Goal: Check status: Check status

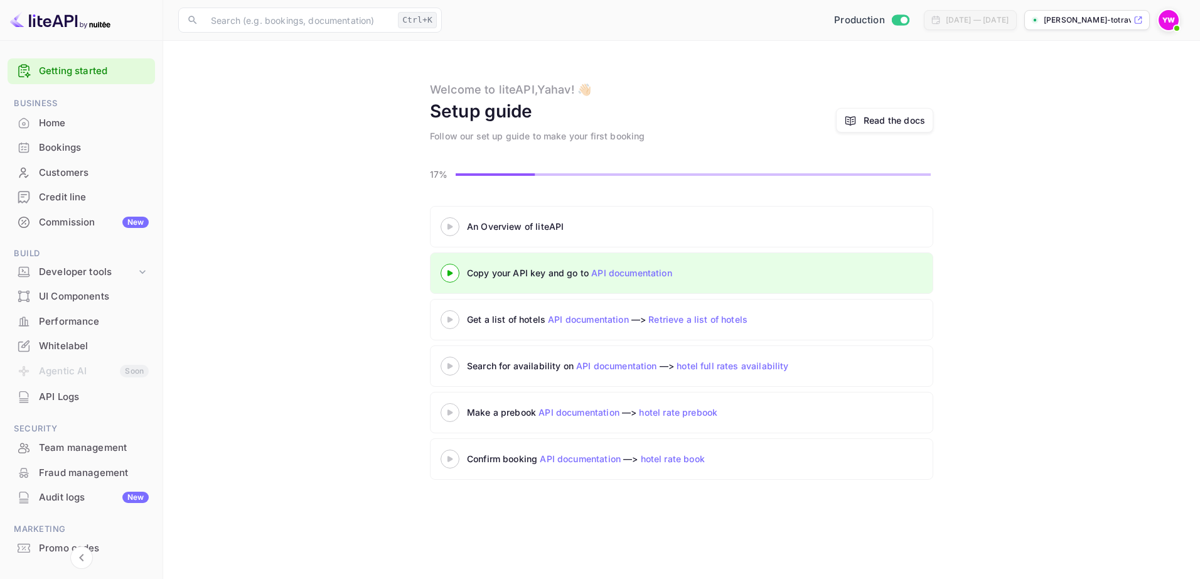
click at [69, 147] on div "Bookings" at bounding box center [94, 148] width 110 height 14
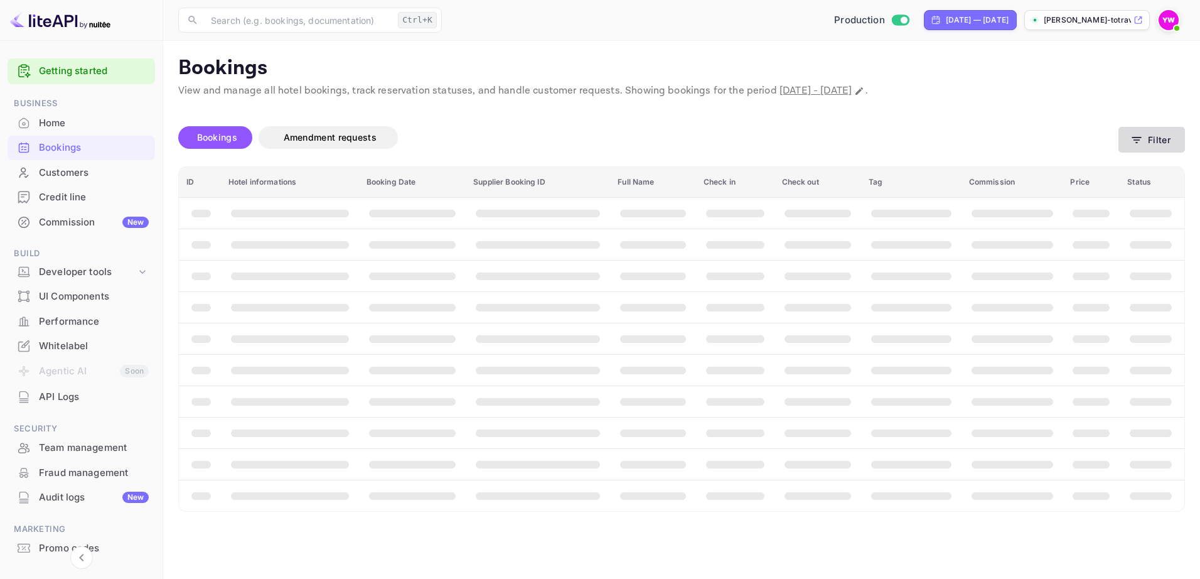
click at [1148, 139] on button "Filter" at bounding box center [1151, 140] width 67 height 26
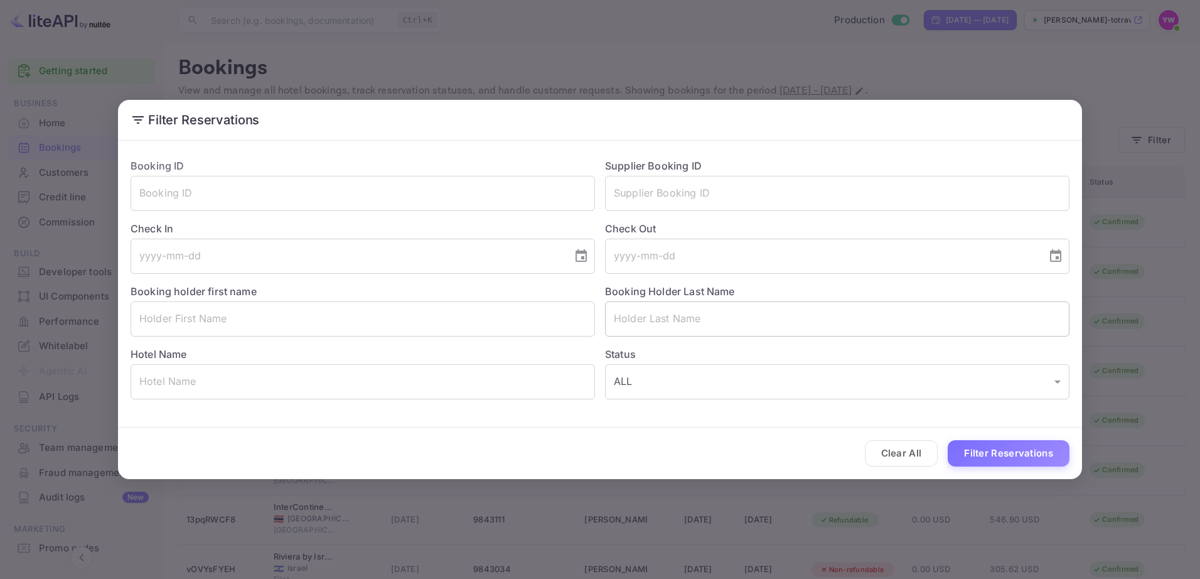
click at [678, 315] on input "text" at bounding box center [837, 318] width 464 height 35
paste input "MIZRACHI"
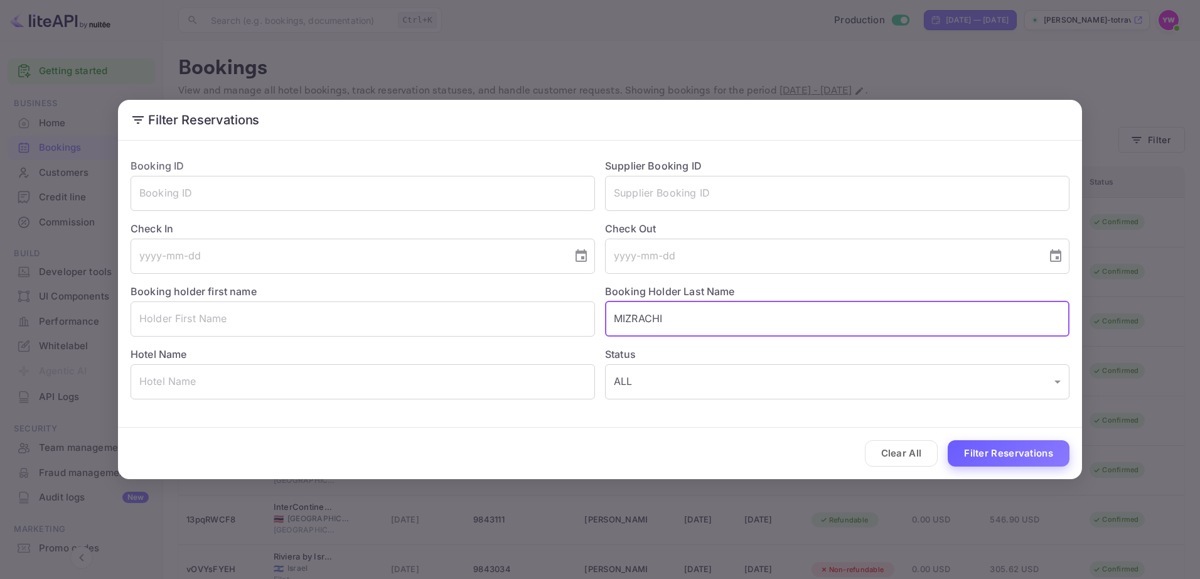
type input "MIZRACHI"
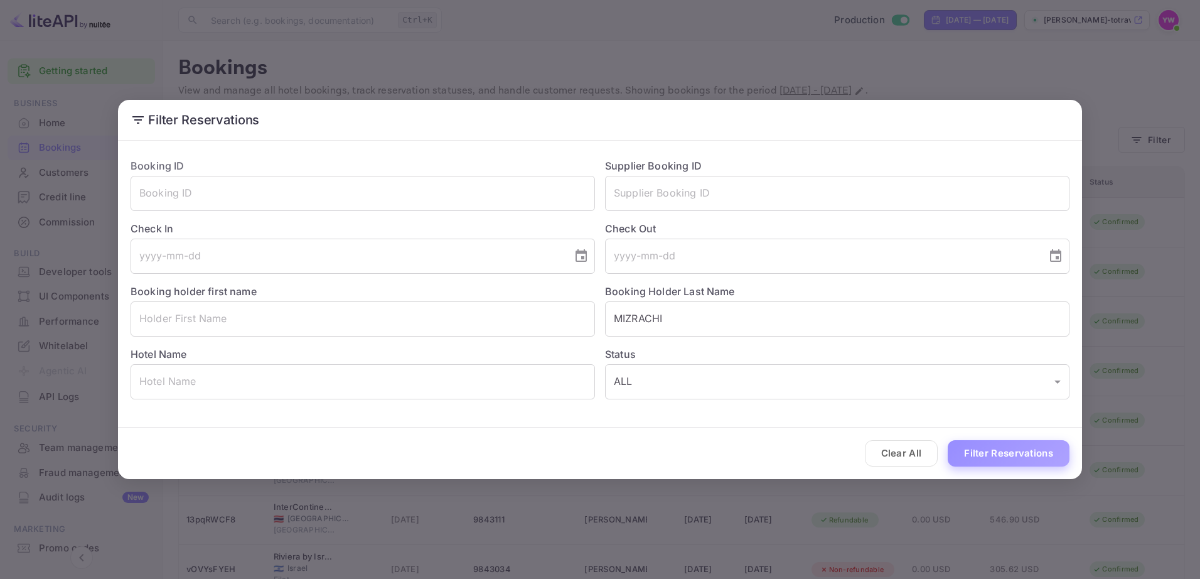
click at [1022, 460] on button "Filter Reservations" at bounding box center [1009, 453] width 122 height 27
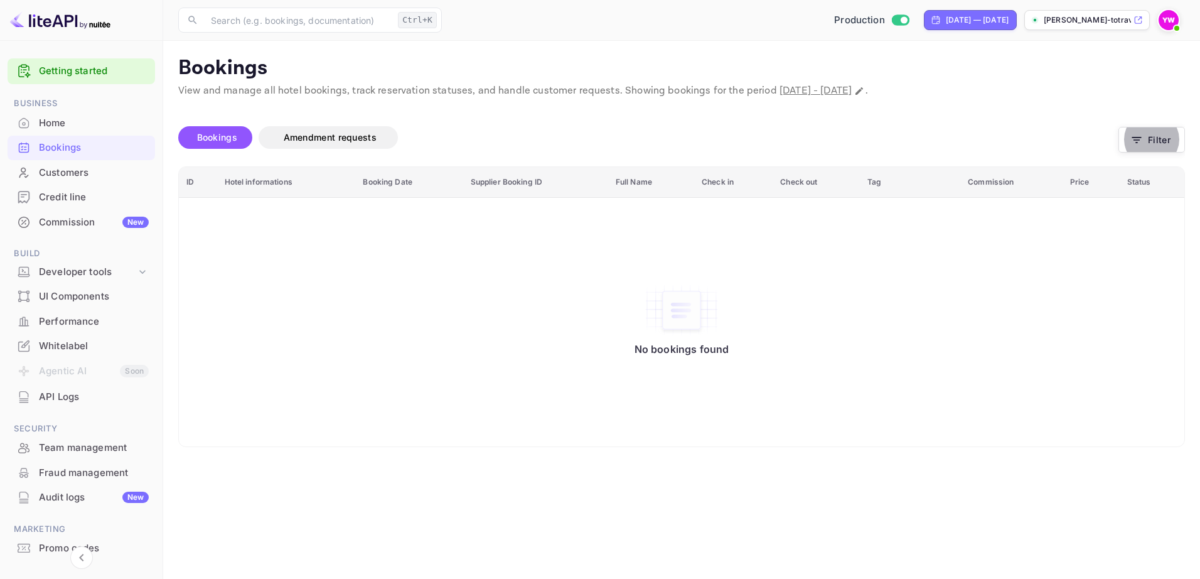
click at [210, 134] on span "Bookings" at bounding box center [217, 137] width 40 height 11
click at [61, 147] on div "Bookings" at bounding box center [94, 148] width 110 height 14
click at [72, 145] on div "Bookings" at bounding box center [94, 148] width 110 height 14
click at [70, 124] on div "Home" at bounding box center [94, 123] width 110 height 14
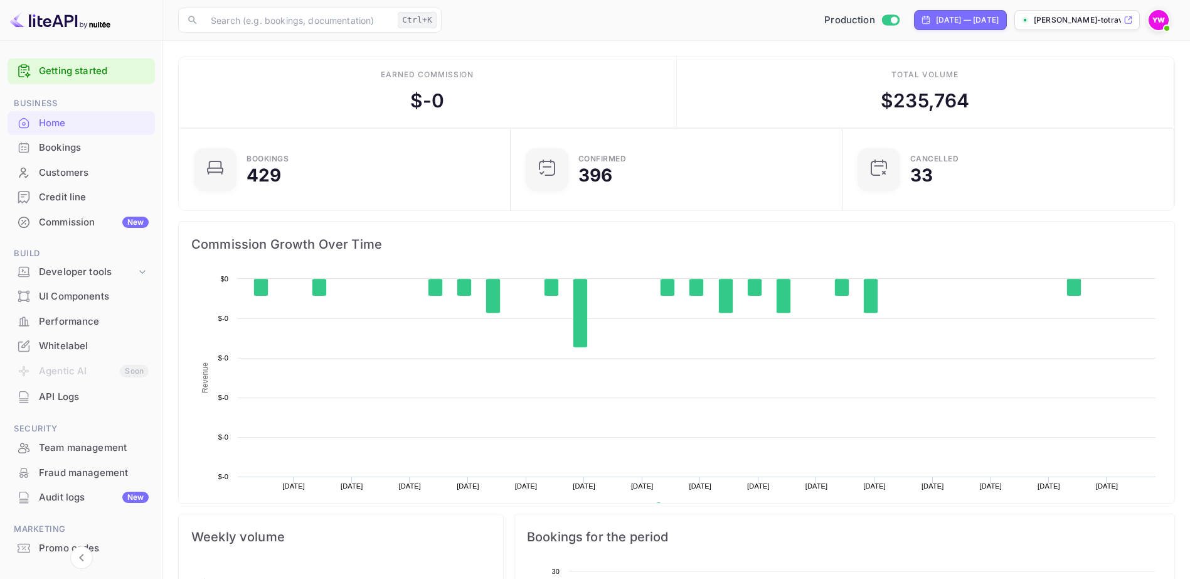
scroll to position [195, 315]
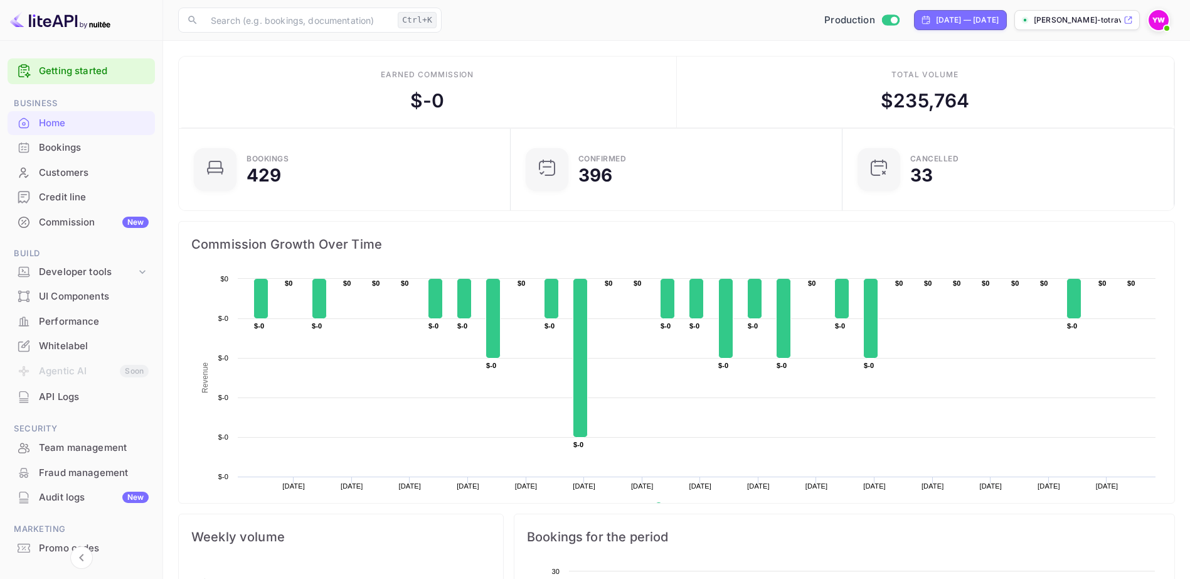
click at [61, 141] on div "Bookings" at bounding box center [94, 148] width 110 height 14
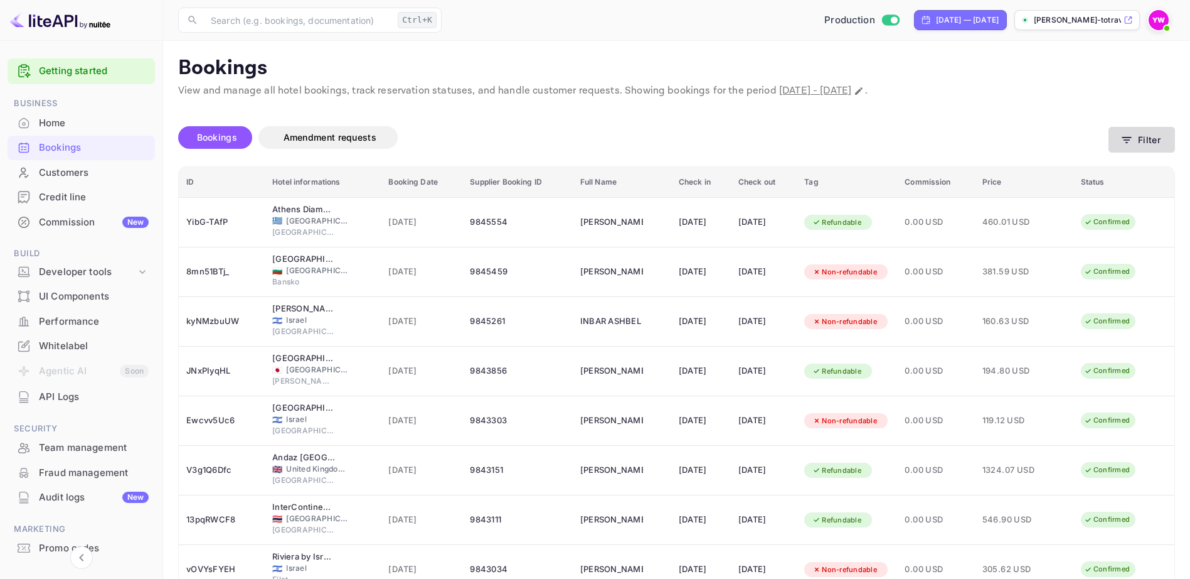
click at [1144, 139] on button "Filter" at bounding box center [1142, 140] width 67 height 26
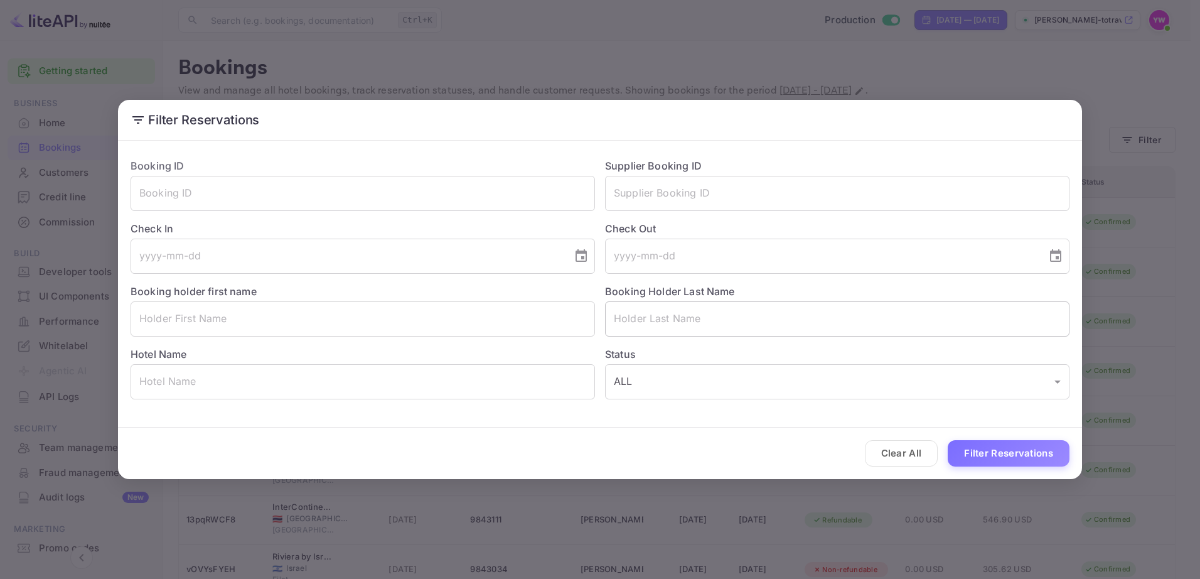
click at [665, 312] on input "text" at bounding box center [837, 318] width 464 height 35
paste input "MIZRACHI"
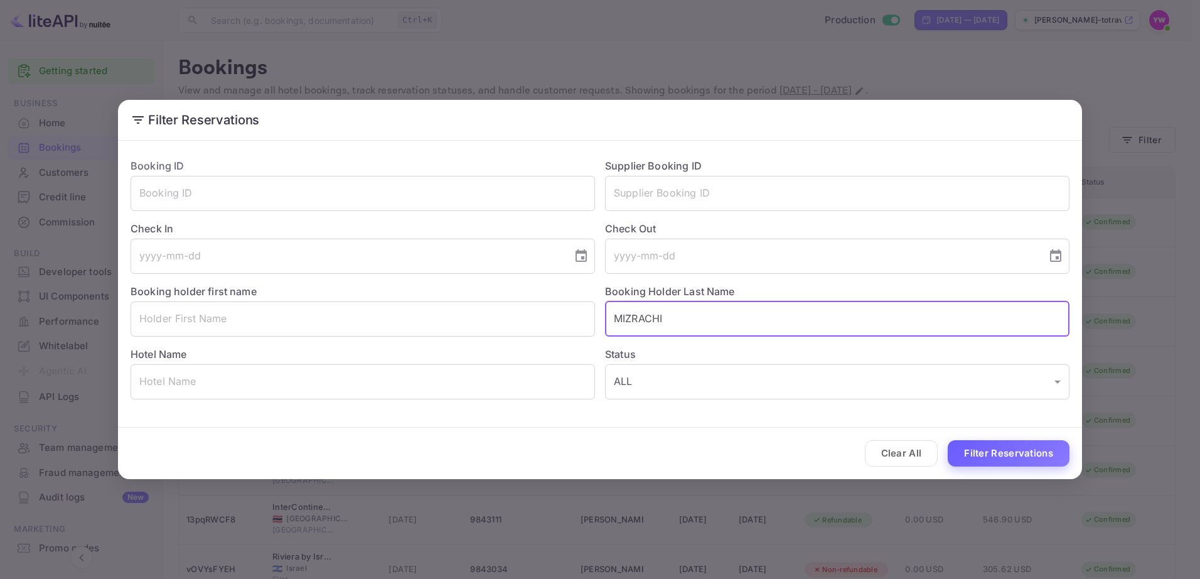
type input "MIZRACHI"
click at [992, 448] on button "Filter Reservations" at bounding box center [1009, 453] width 122 height 27
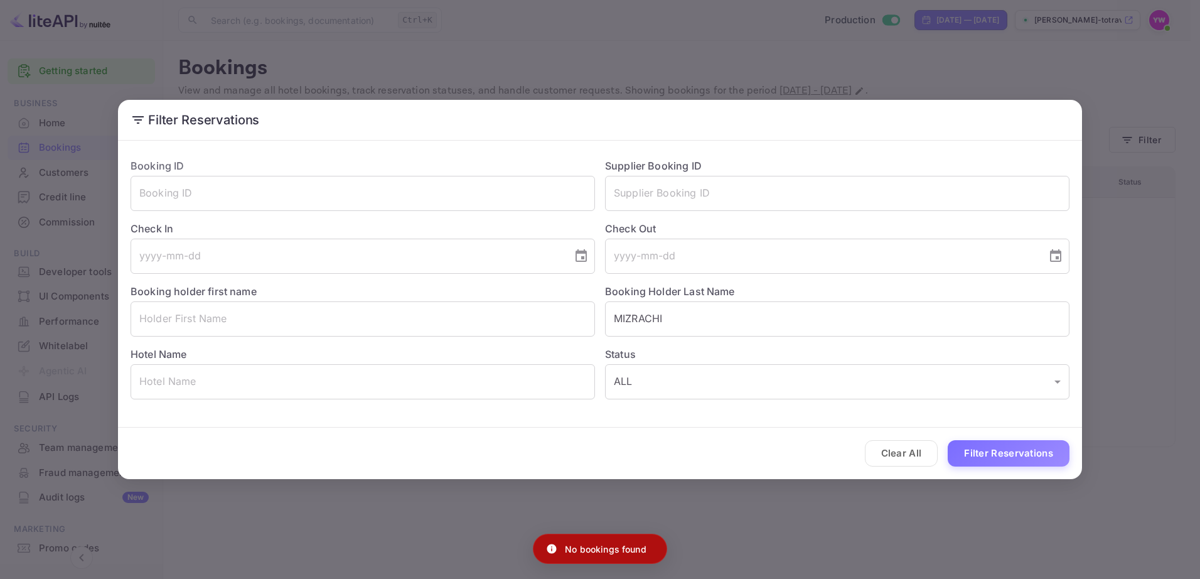
click at [589, 550] on p "No bookings found" at bounding box center [606, 548] width 82 height 13
copy div "No bookings found"
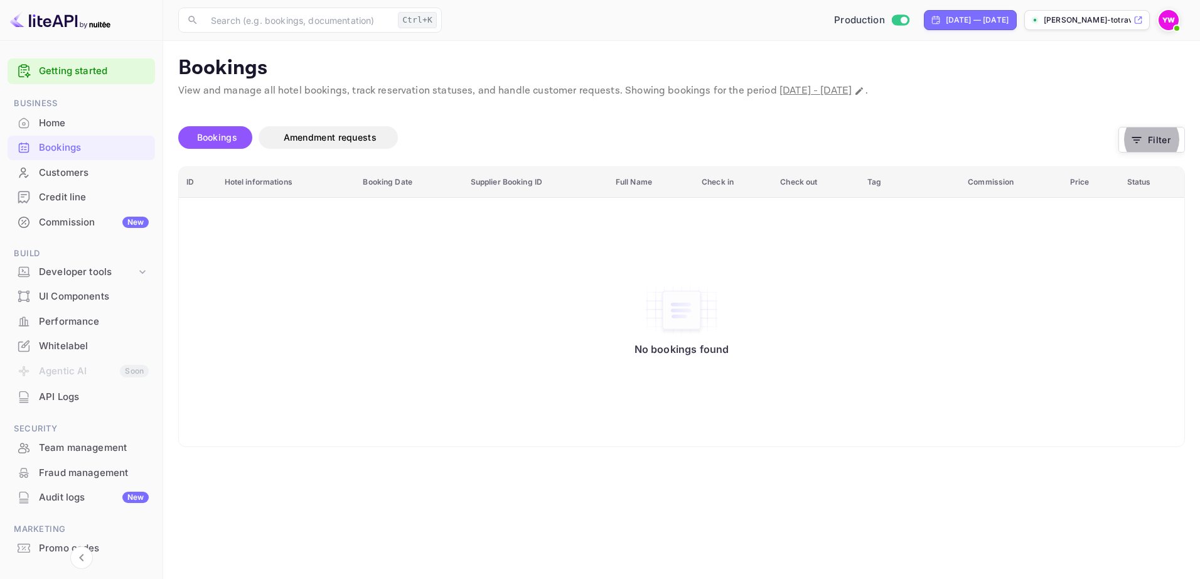
click at [65, 147] on div "Bookings" at bounding box center [94, 148] width 110 height 14
click at [64, 120] on div "Home" at bounding box center [94, 123] width 110 height 14
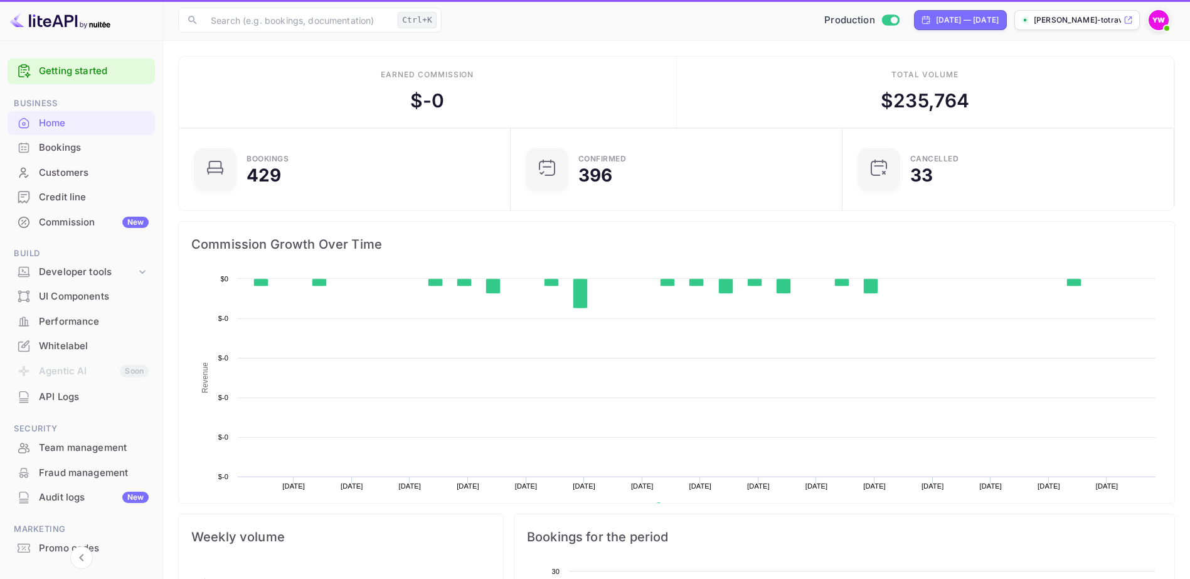
scroll to position [195, 315]
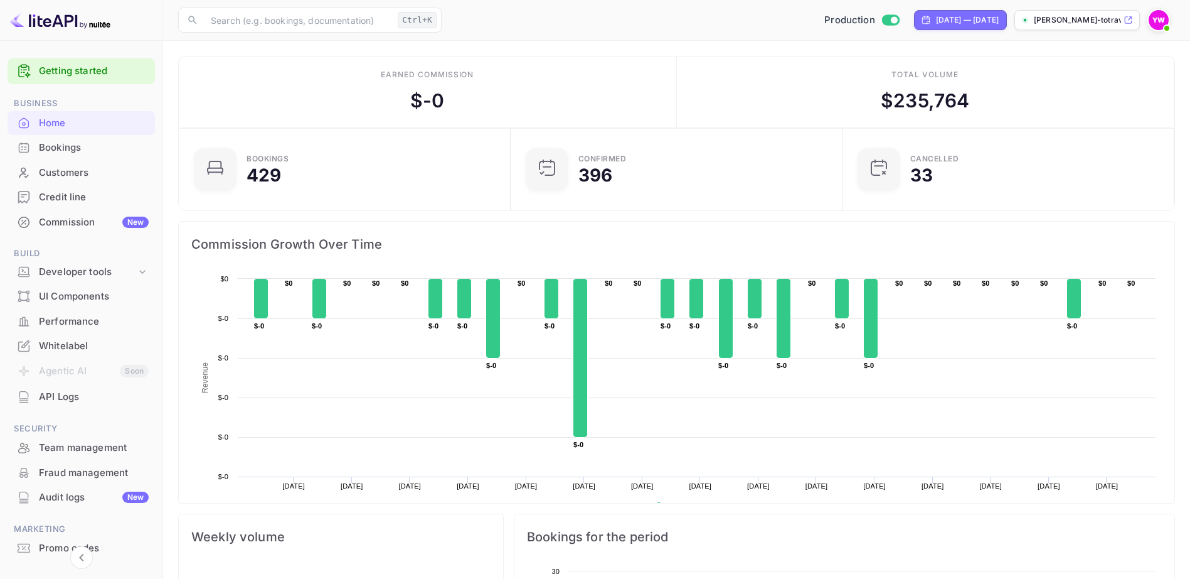
click at [65, 147] on div "Bookings" at bounding box center [94, 148] width 110 height 14
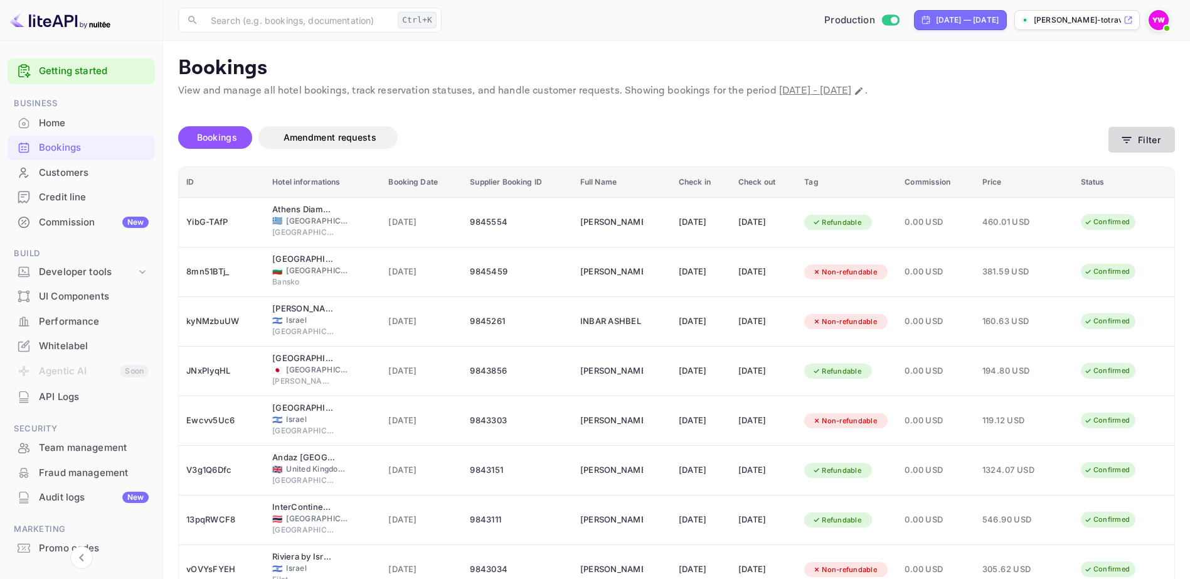
click at [1153, 137] on button "Filter" at bounding box center [1142, 140] width 67 height 26
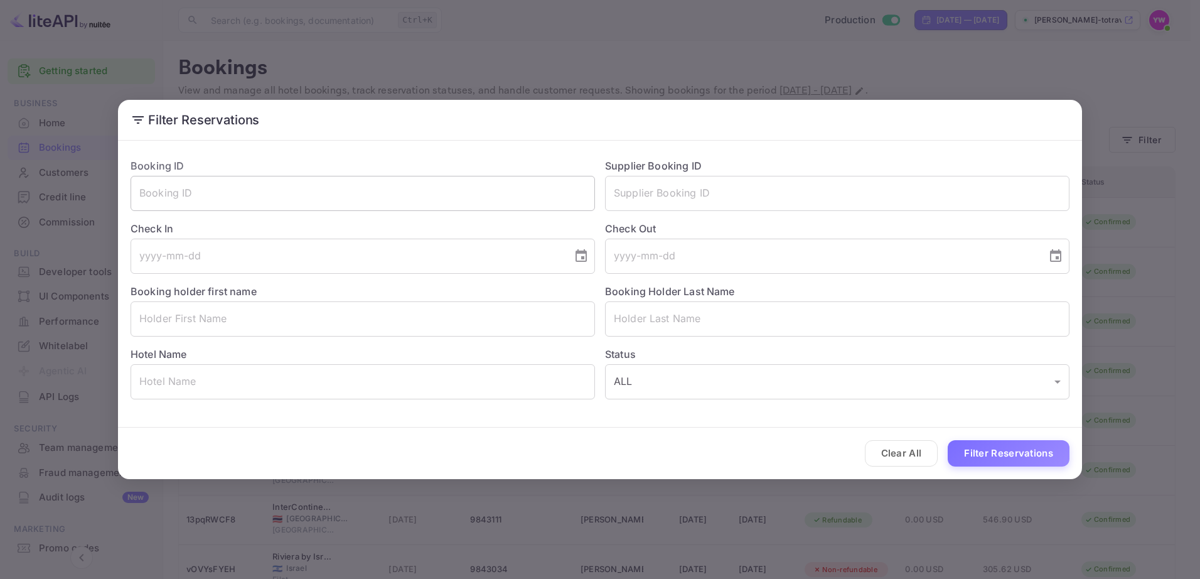
click at [306, 186] on input "text" at bounding box center [363, 193] width 464 height 35
paste input "EkWRiT6RG"
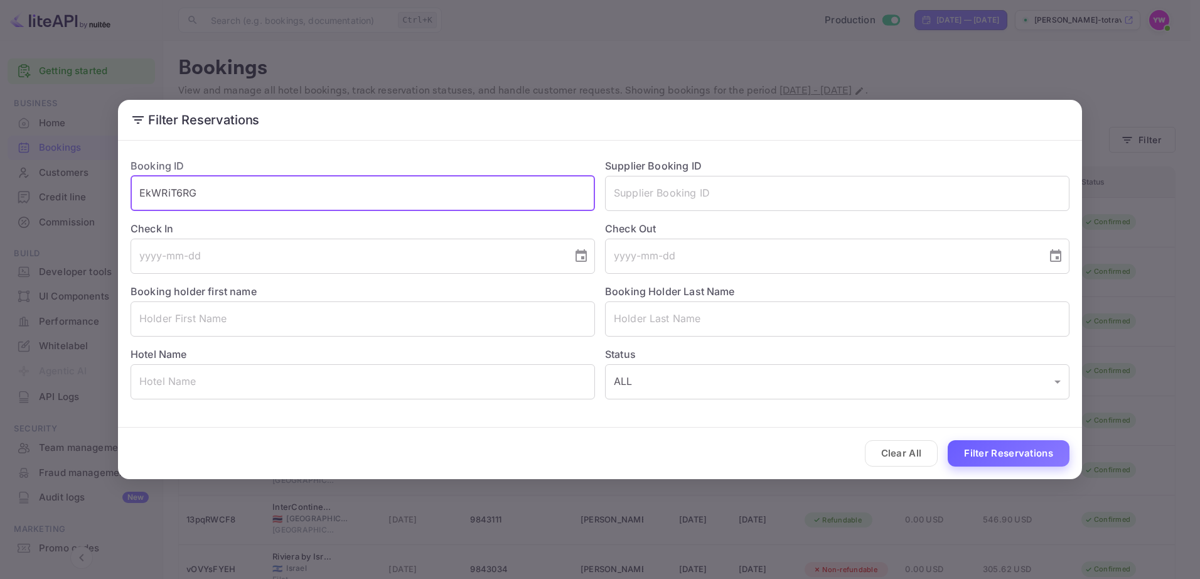
type input "EkWRiT6RG"
click at [981, 452] on button "Filter Reservations" at bounding box center [1009, 453] width 122 height 27
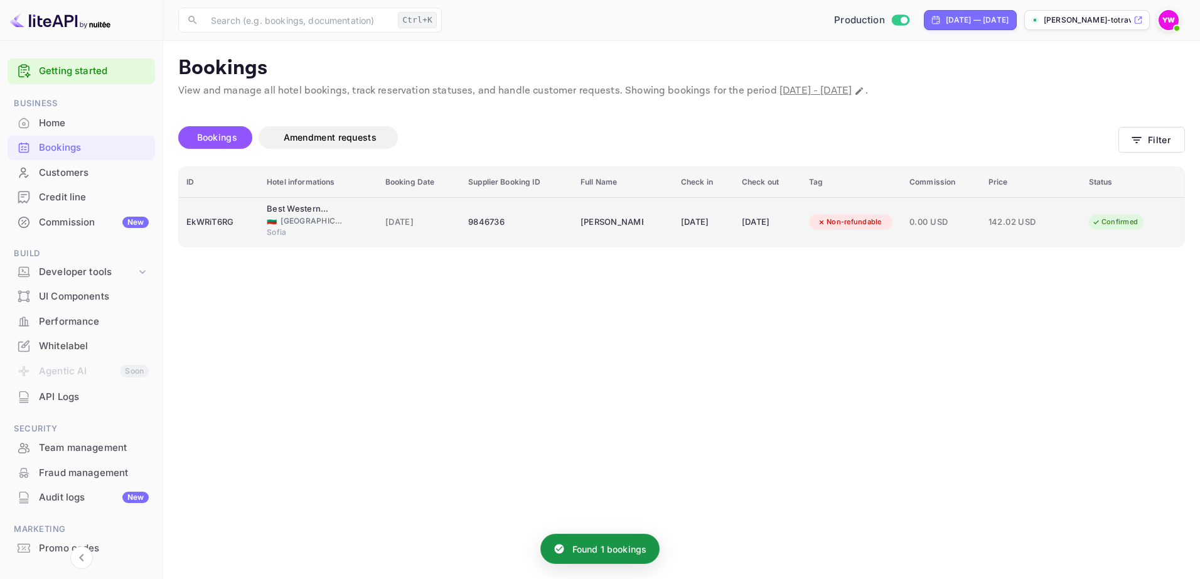
click at [858, 223] on div "Non-refundable" at bounding box center [849, 222] width 81 height 16
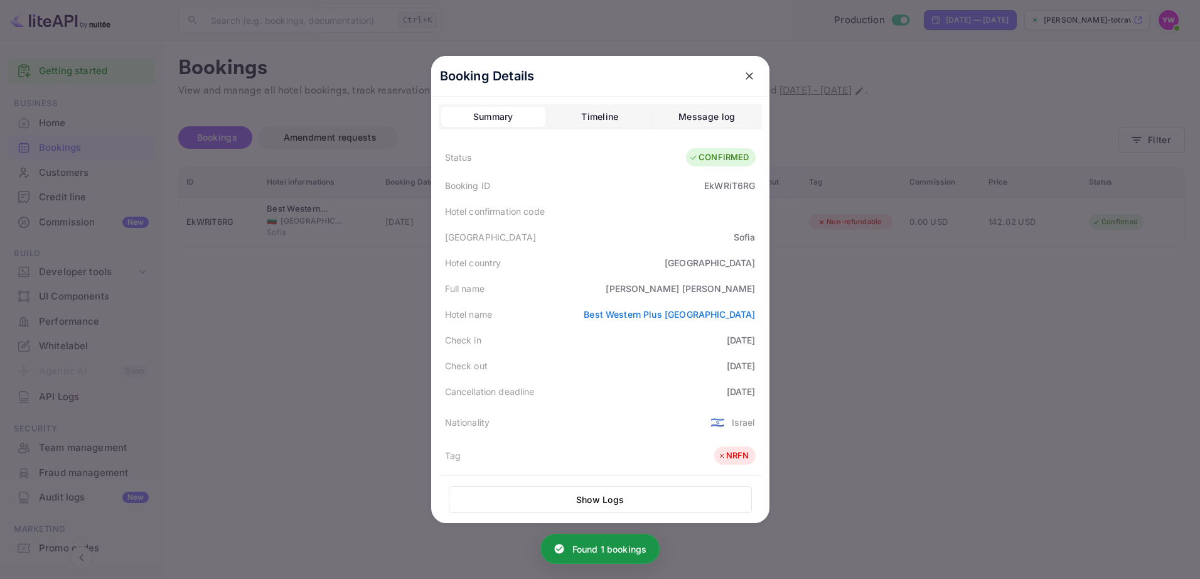
scroll to position [306, 0]
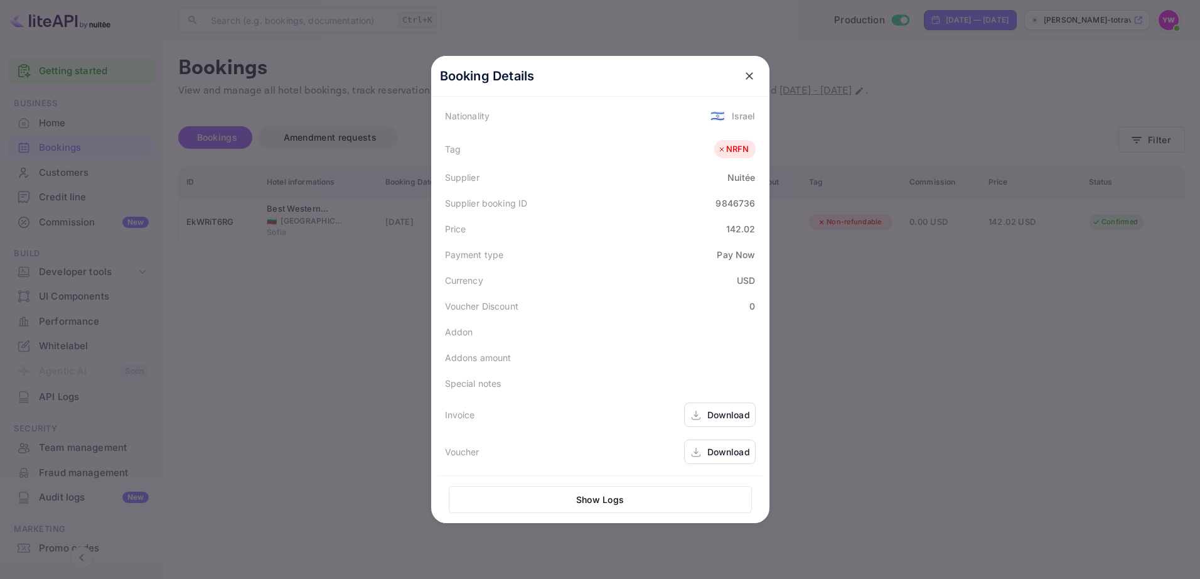
click at [717, 451] on div "Download" at bounding box center [728, 451] width 43 height 13
